Goal: Information Seeking & Learning: Learn about a topic

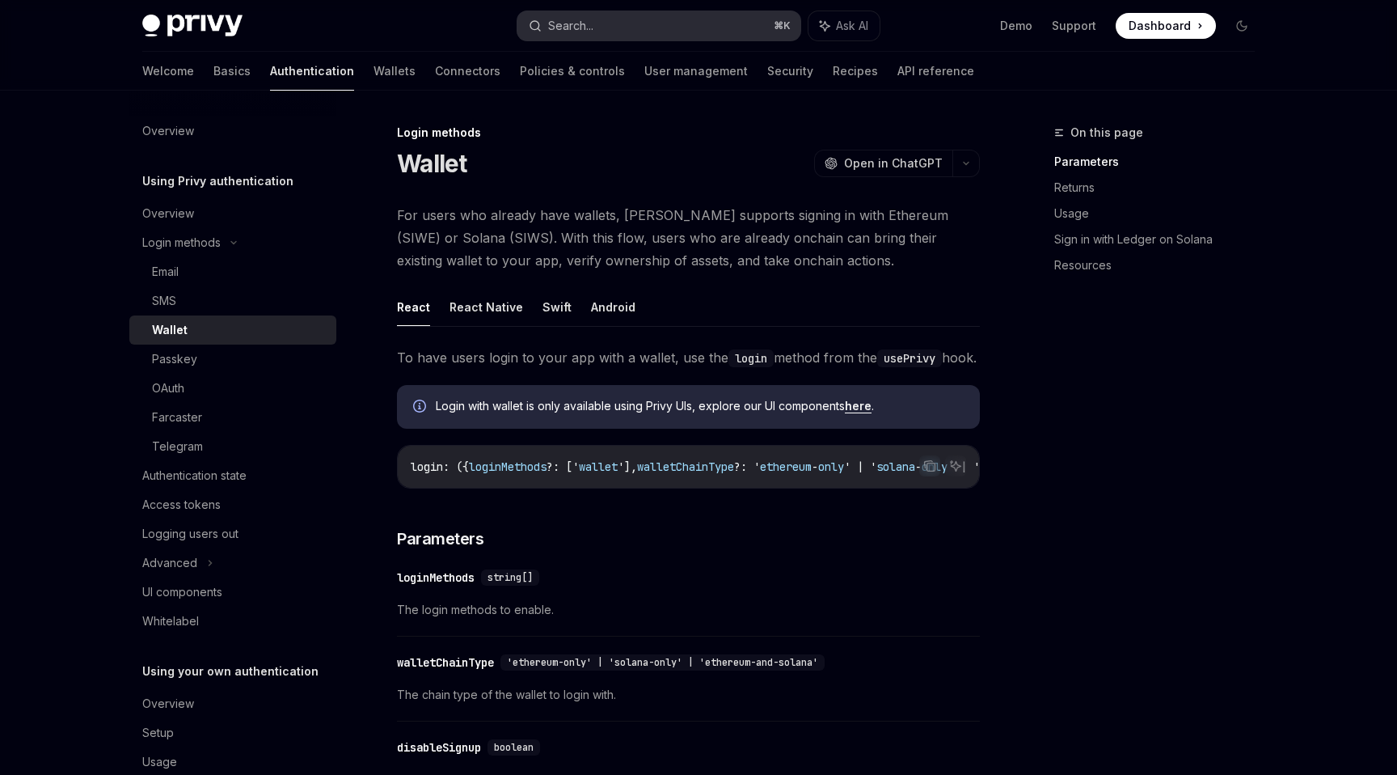
click at [661, 28] on button "Search... ⌘ K" at bounding box center [659, 25] width 283 height 29
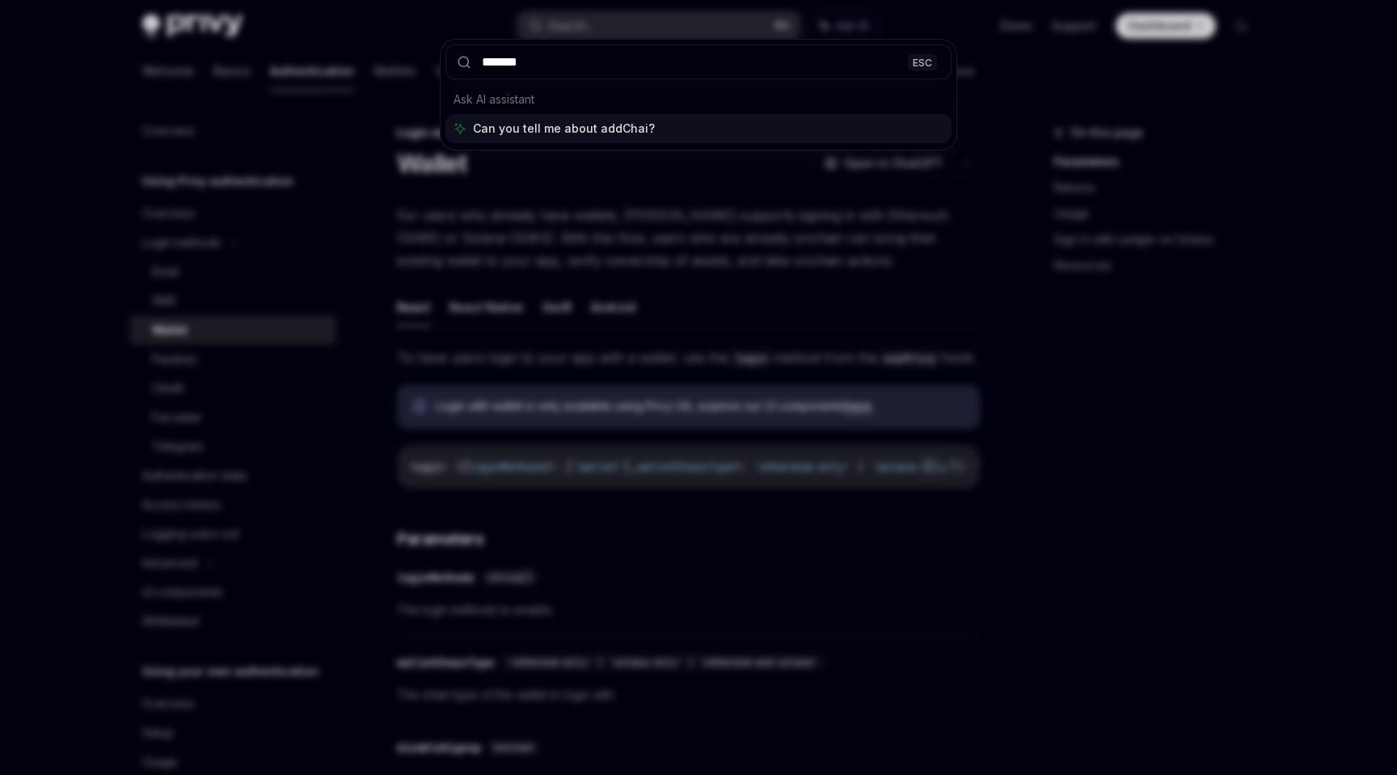
type input "********"
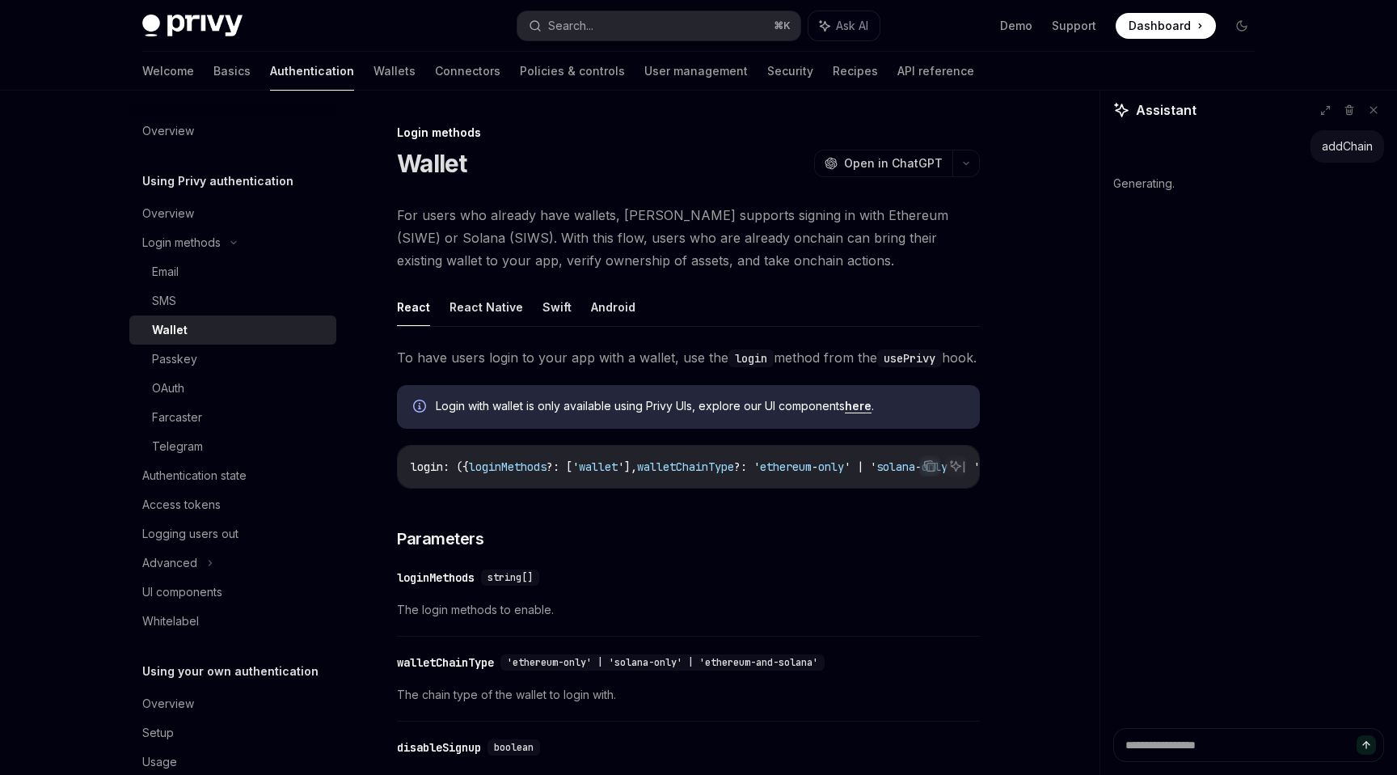
click at [264, 333] on div "Wallet" at bounding box center [239, 329] width 175 height 19
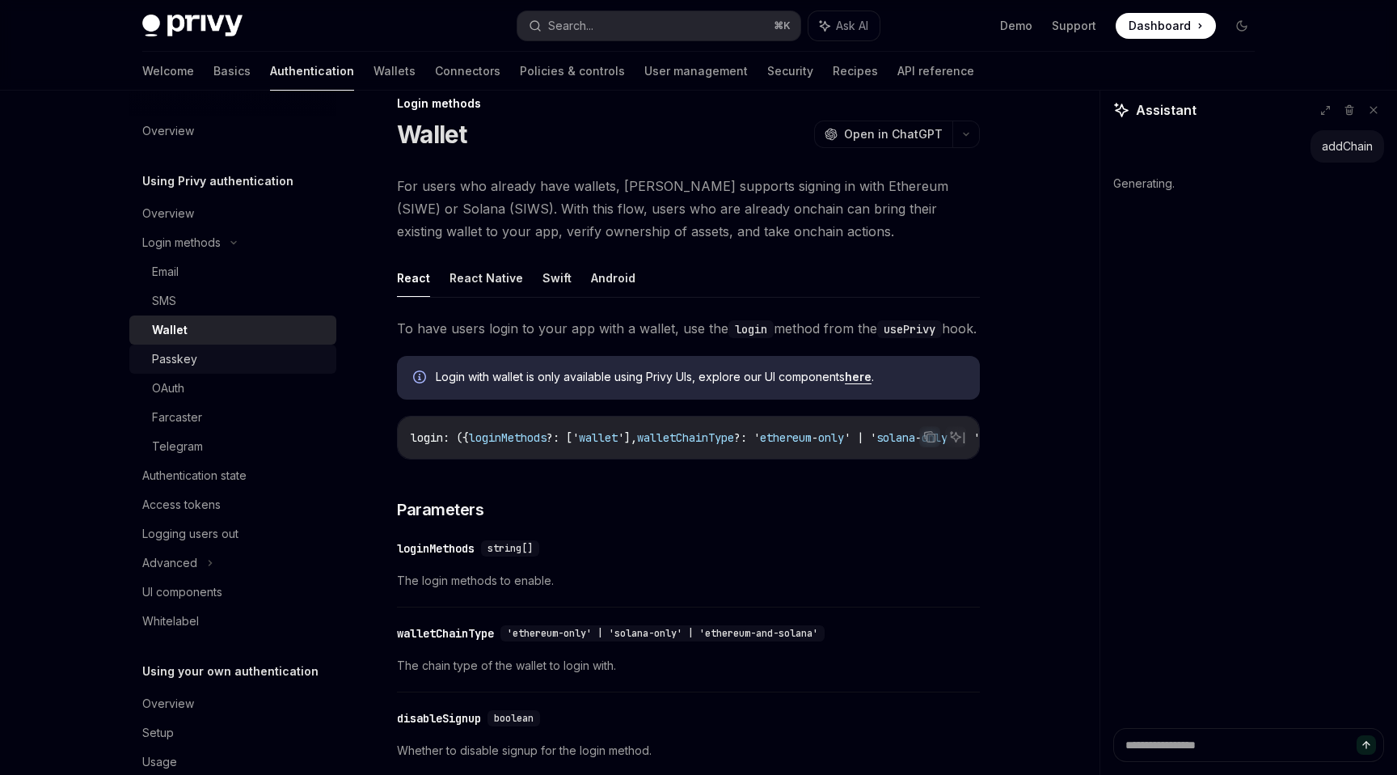
scroll to position [31, 0]
type textarea "*"
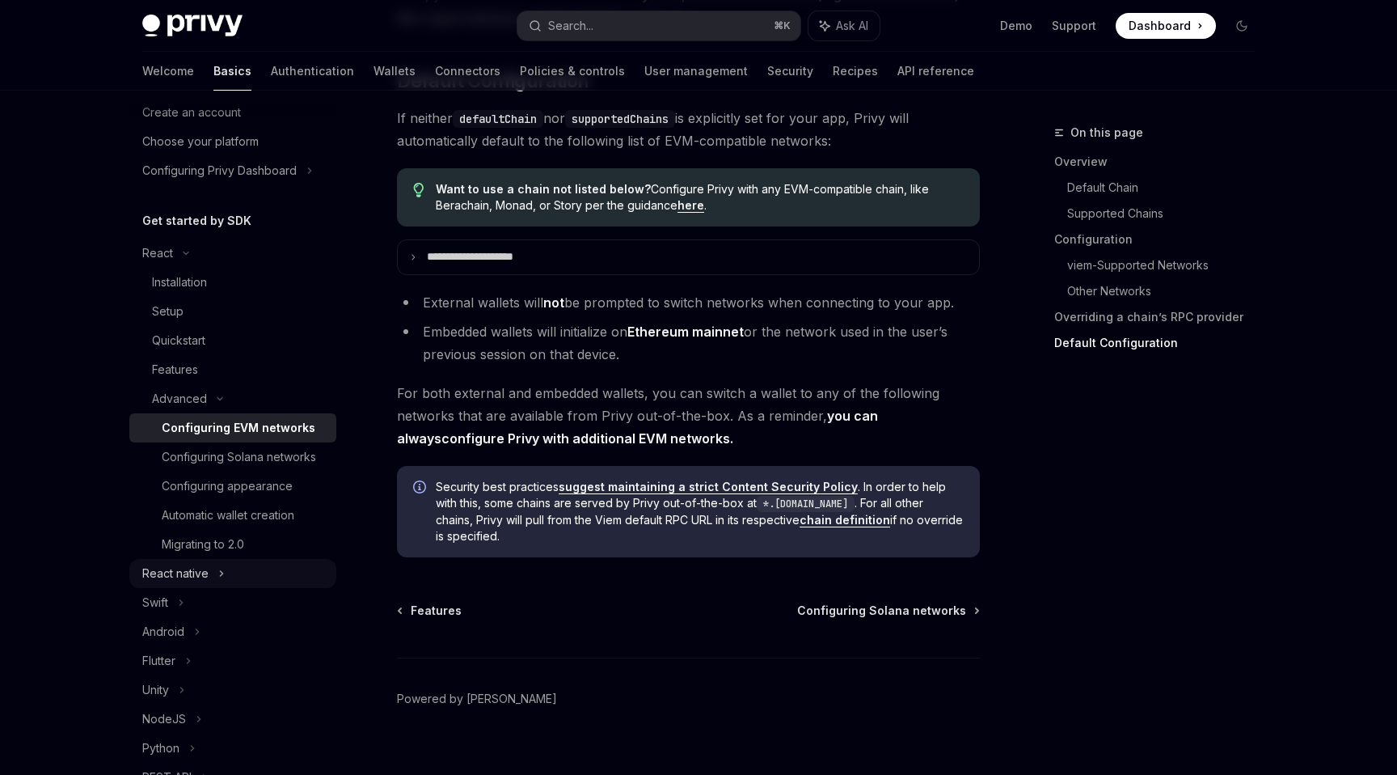
scroll to position [76, 0]
click at [659, 447] on link "configure Privy with additional EVM networks" at bounding box center [586, 438] width 289 height 17
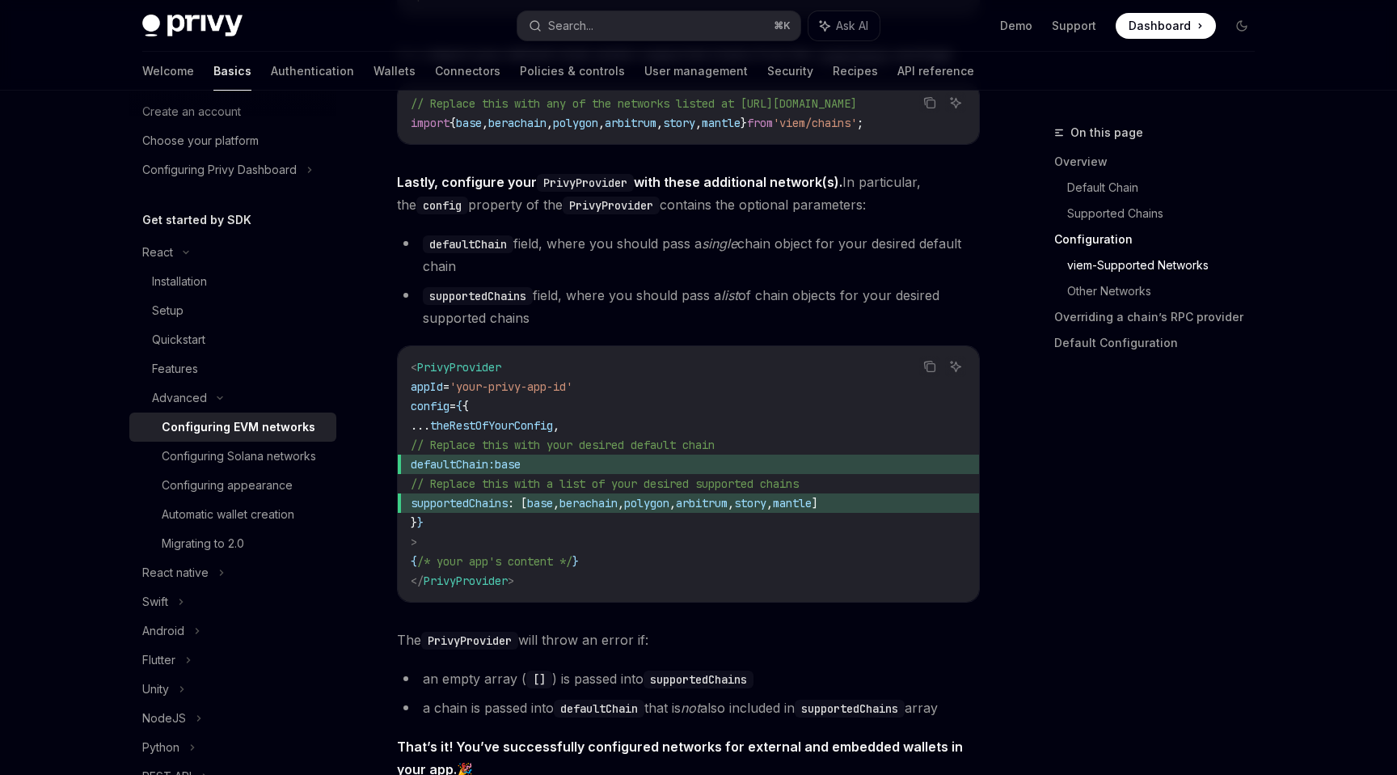
scroll to position [1963, 0]
click at [638, 29] on button "Search... ⌘ K" at bounding box center [659, 25] width 283 height 29
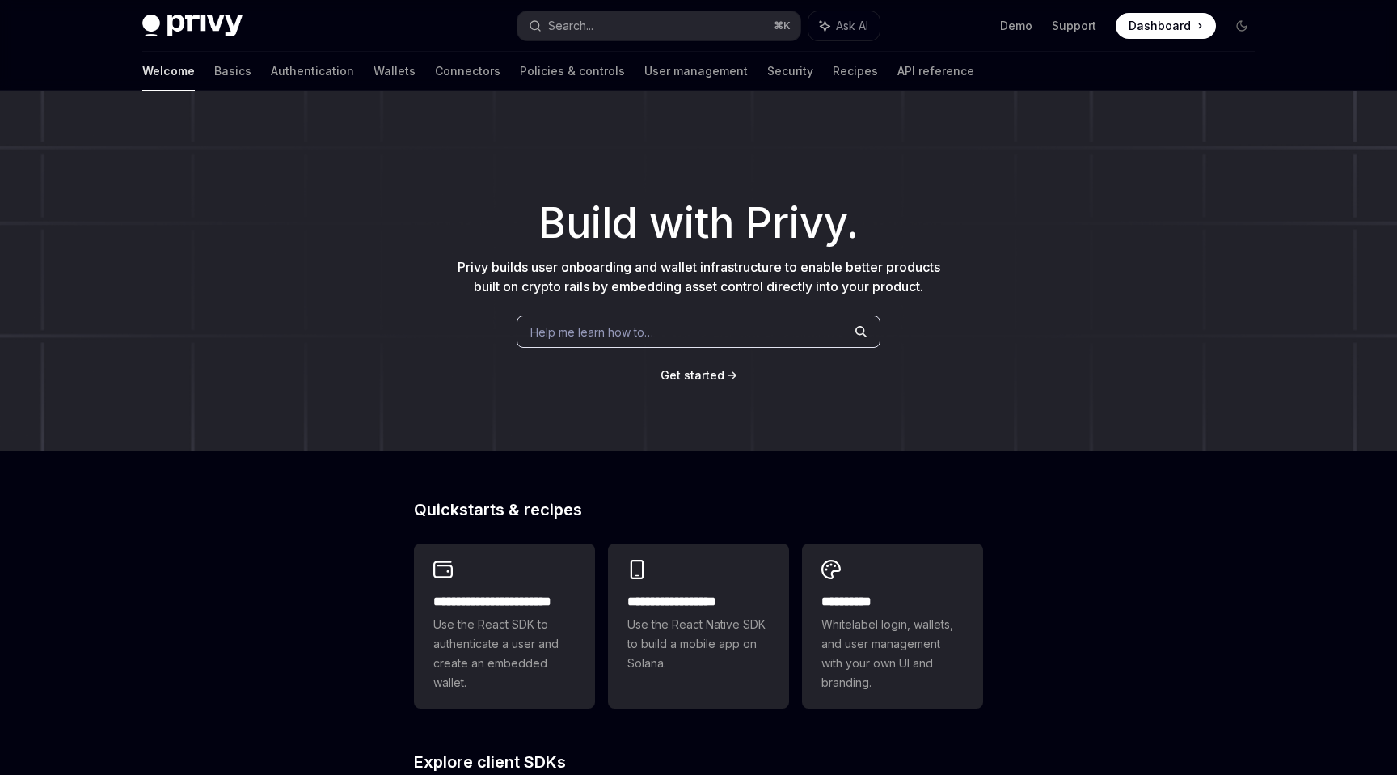
click at [624, 336] on span "Help me learn how to…" at bounding box center [591, 331] width 123 height 17
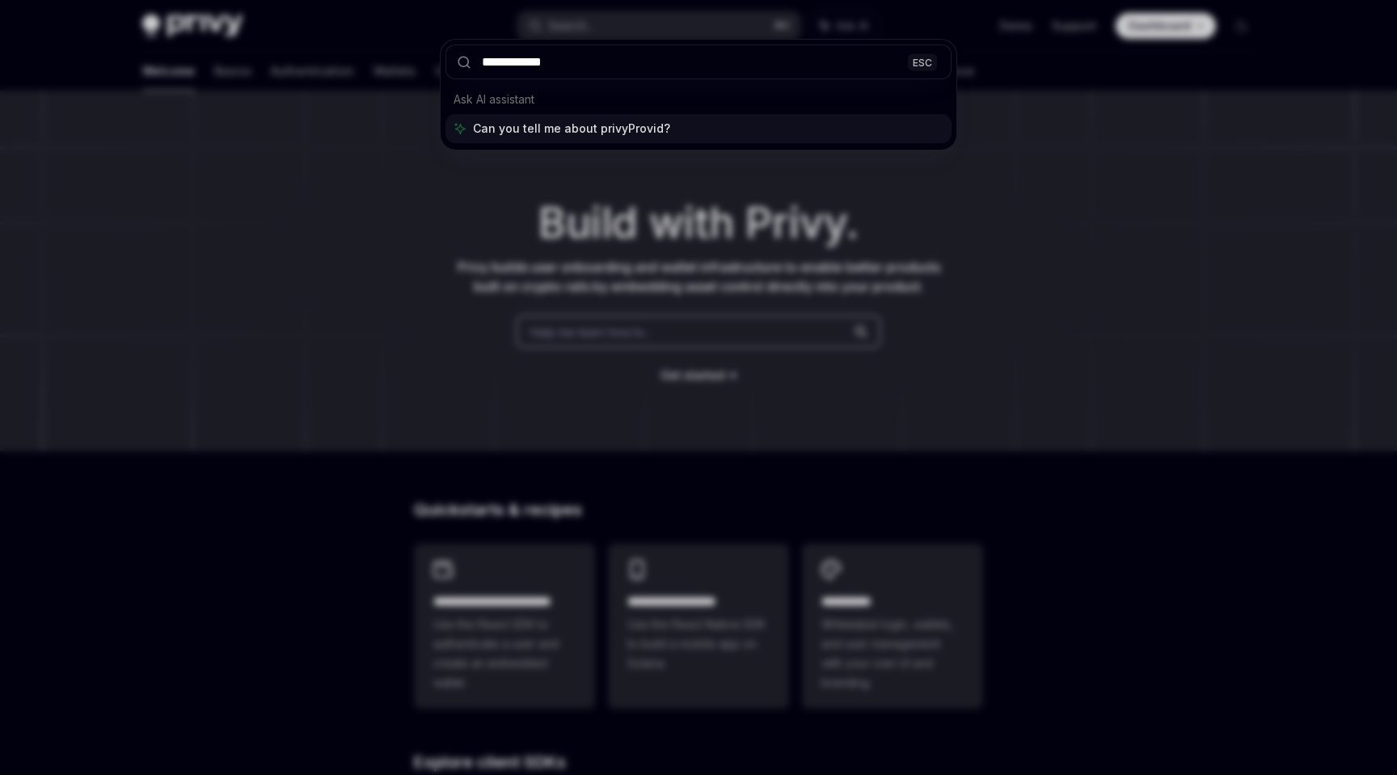
type input "**********"
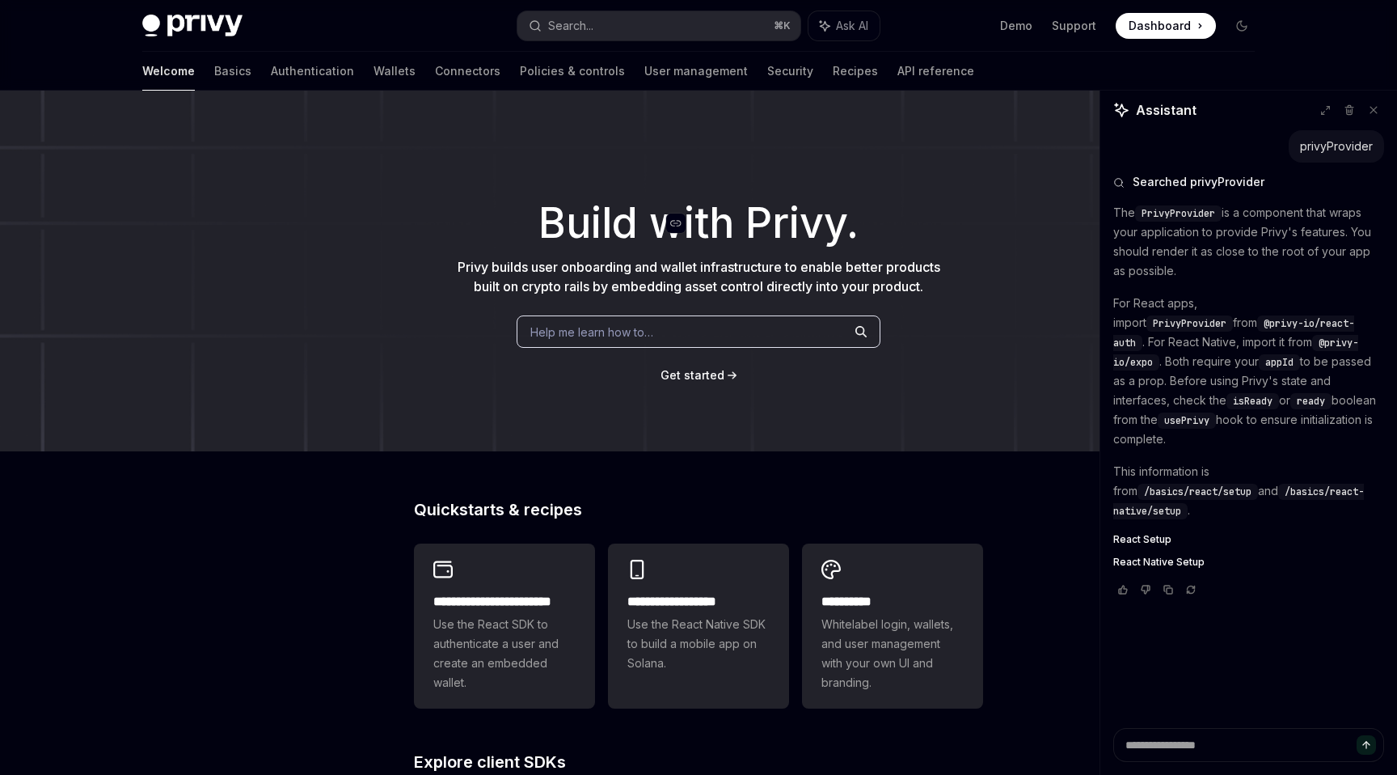
type textarea "*"
